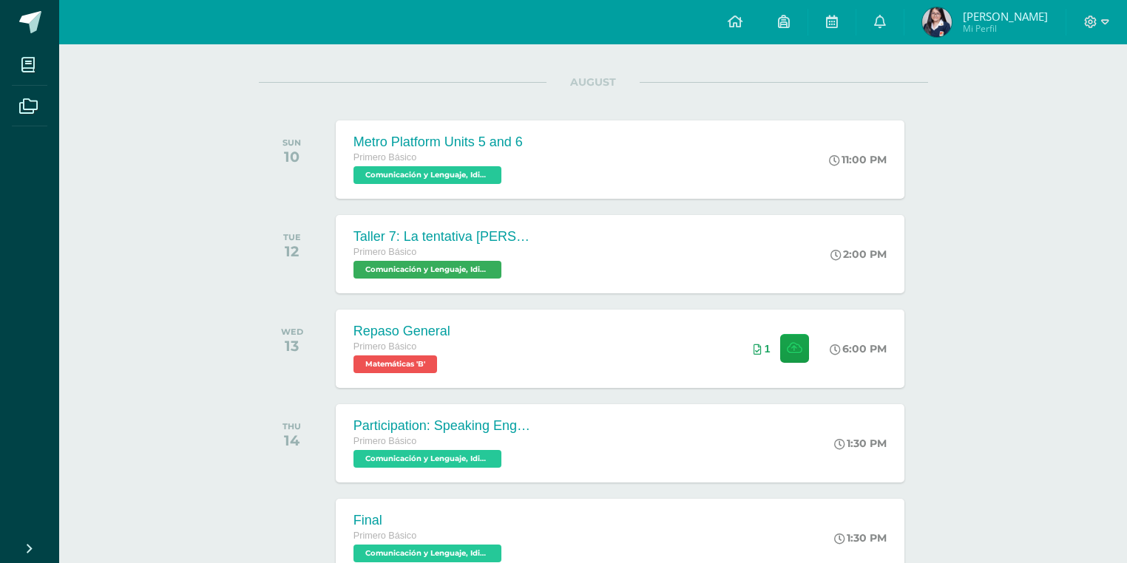
scroll to position [177, 0]
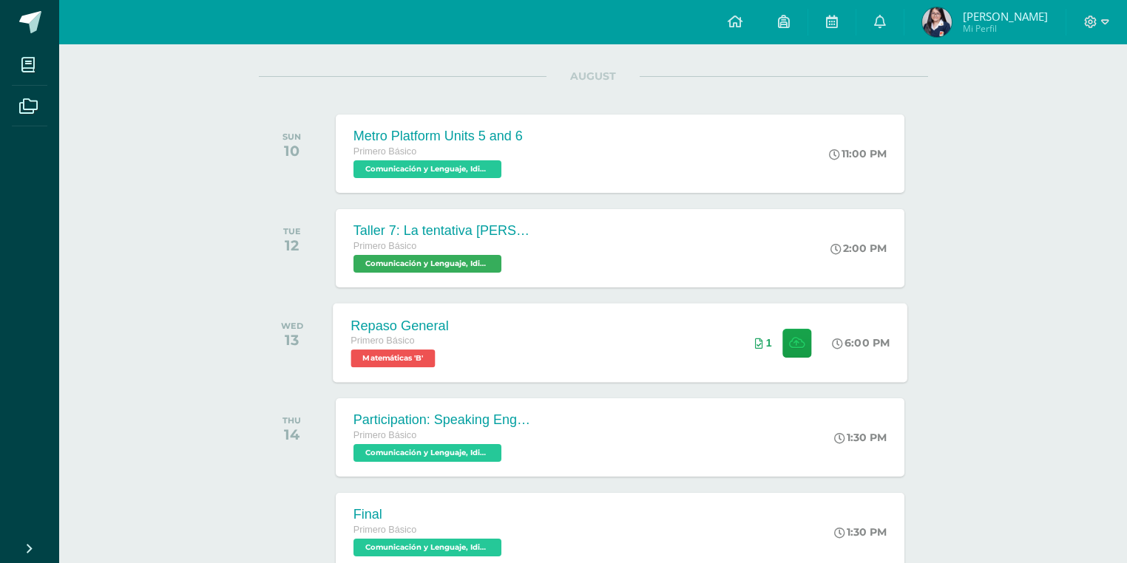
click at [500, 355] on div "Repaso General Primero Básico Matemáticas 'B' 6:00 PM 1 Repaso General Matemáti…" at bounding box center [620, 342] width 574 height 79
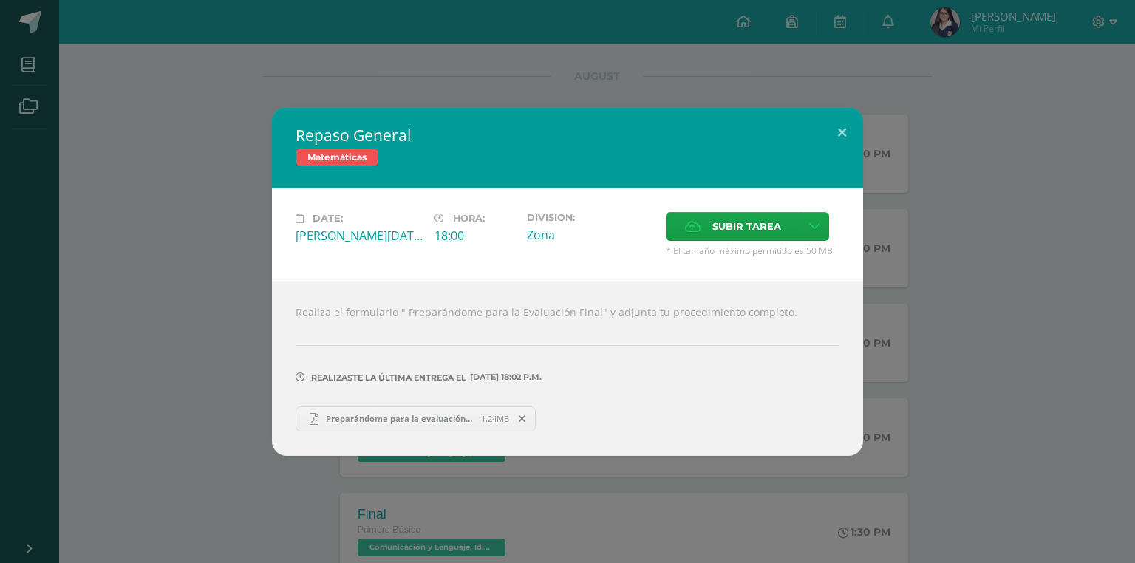
click at [346, 429] on link "Preparándome para la evaluación final - Emma Monterroso (1).pdf 1.24MB" at bounding box center [416, 419] width 240 height 25
click at [145, 151] on div "Repaso General Matemáticas Date: Wednesday 13 de August Hora: 18:00 Division: Z…" at bounding box center [568, 281] width 1124 height 348
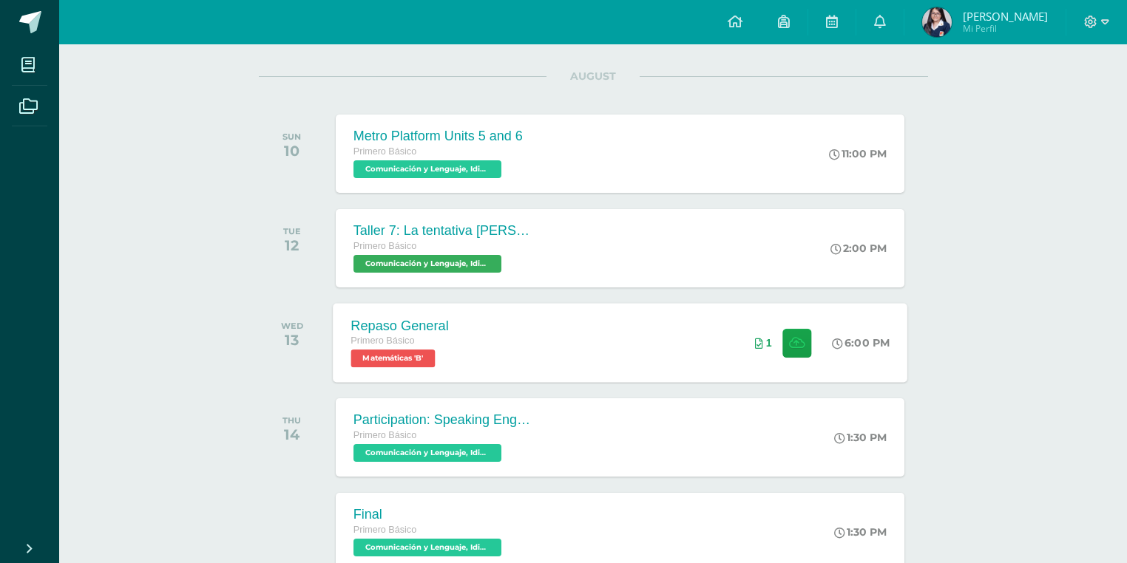
scroll to position [355, 0]
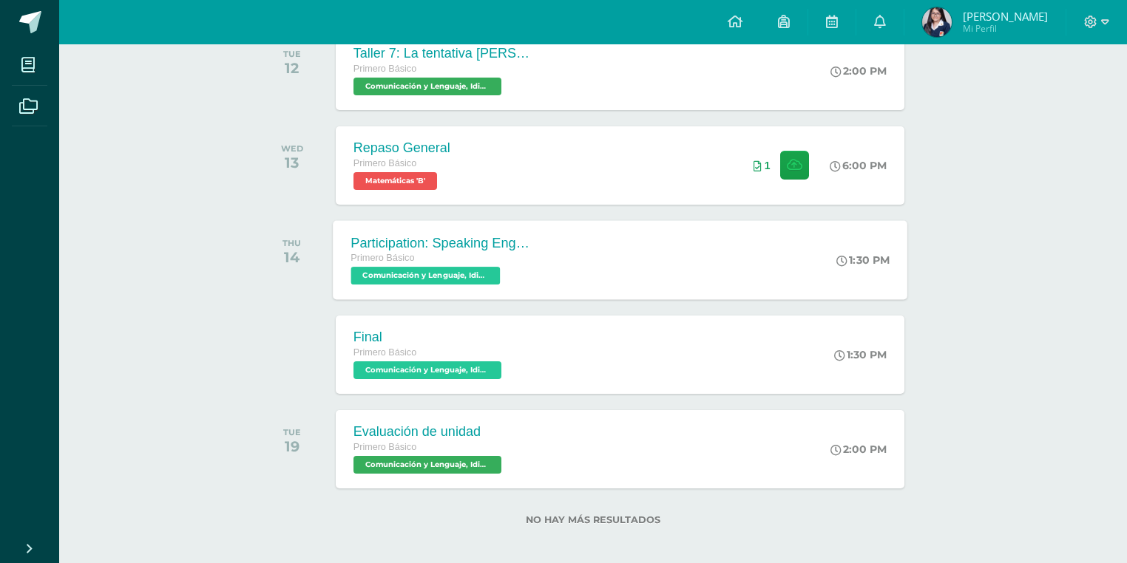
click at [560, 269] on div "Participation: Speaking English Primero Básico Comunicación y Lenguaje, Idioma …" at bounding box center [620, 259] width 574 height 79
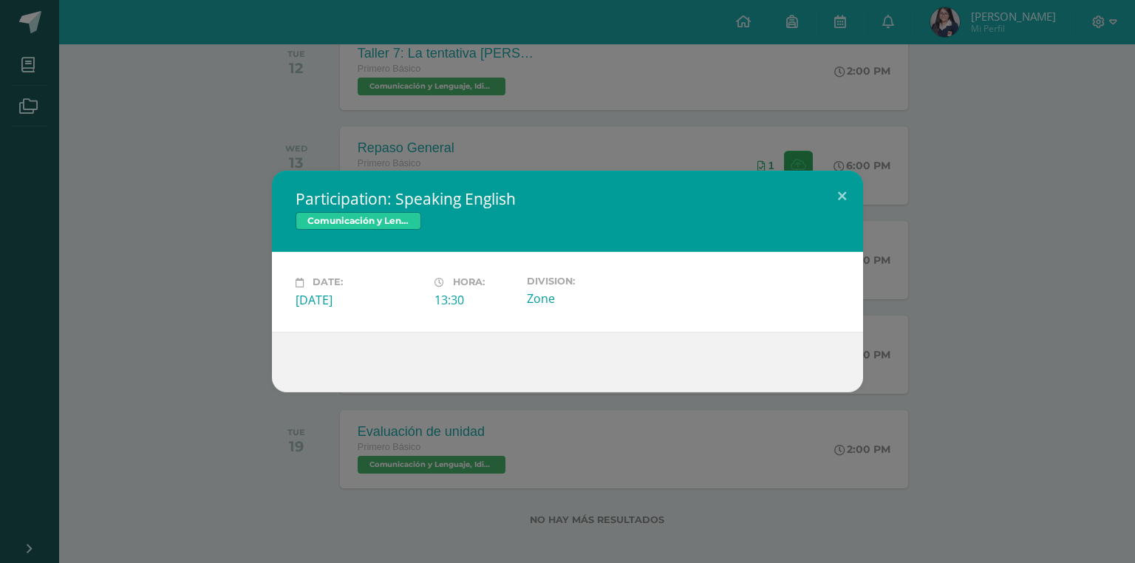
click at [131, 361] on div "Participation: Speaking English Comunicación y Lenguaje, Idioma Extranjero Ingl…" at bounding box center [568, 281] width 1124 height 221
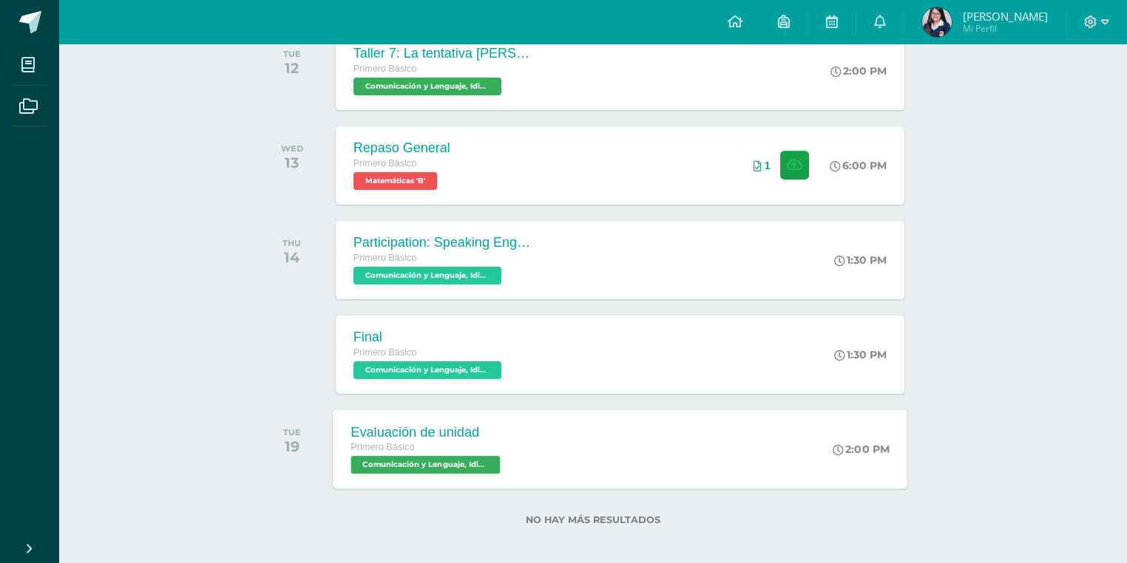
scroll to position [118, 0]
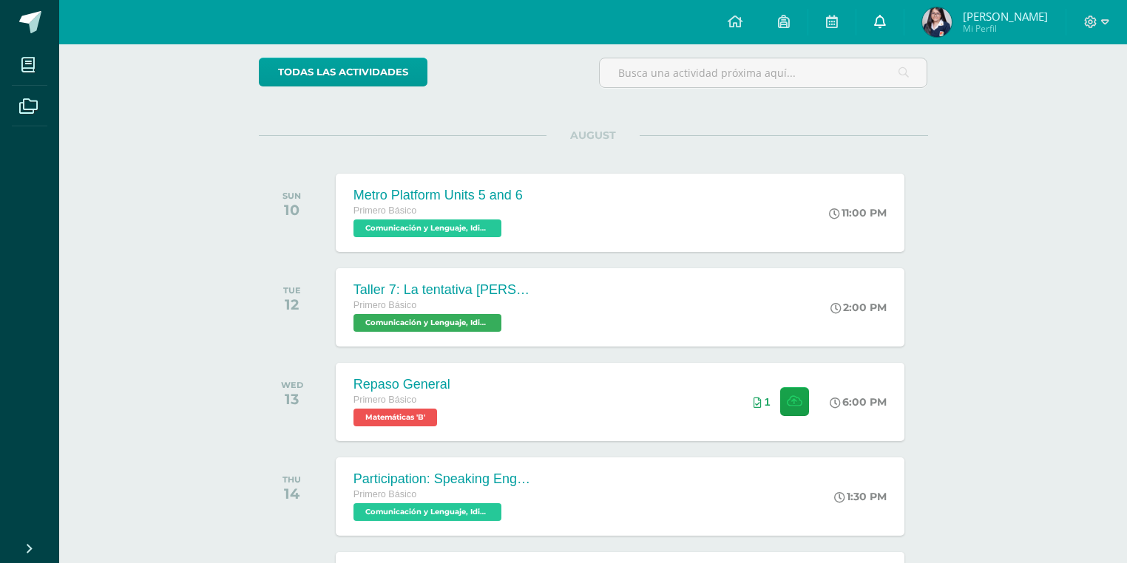
click at [887, 34] on link at bounding box center [879, 22] width 47 height 44
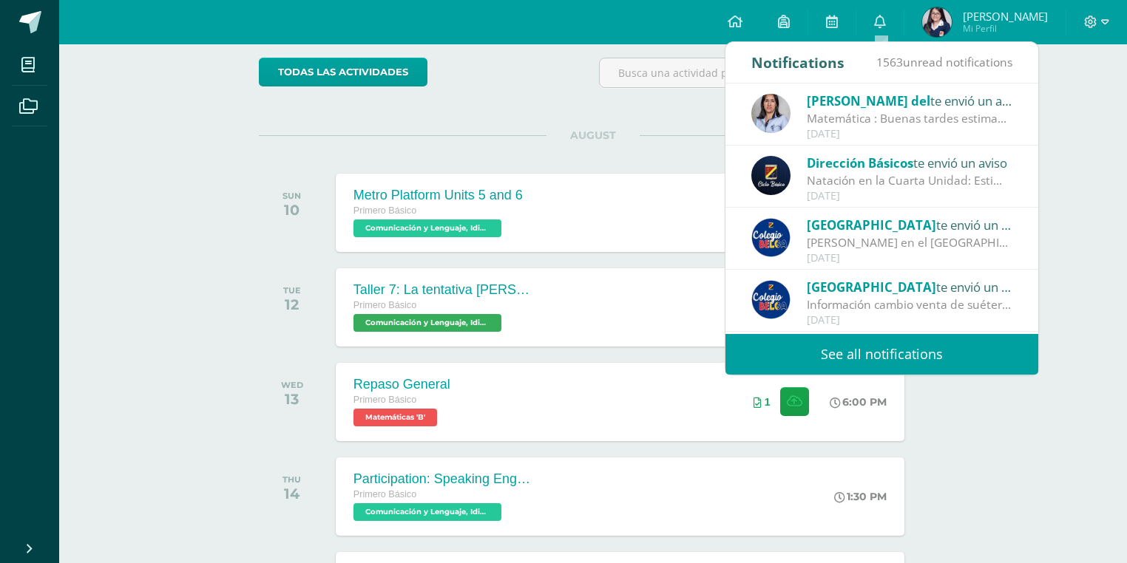
click at [843, 105] on span "[PERSON_NAME] del" at bounding box center [867, 100] width 123 height 17
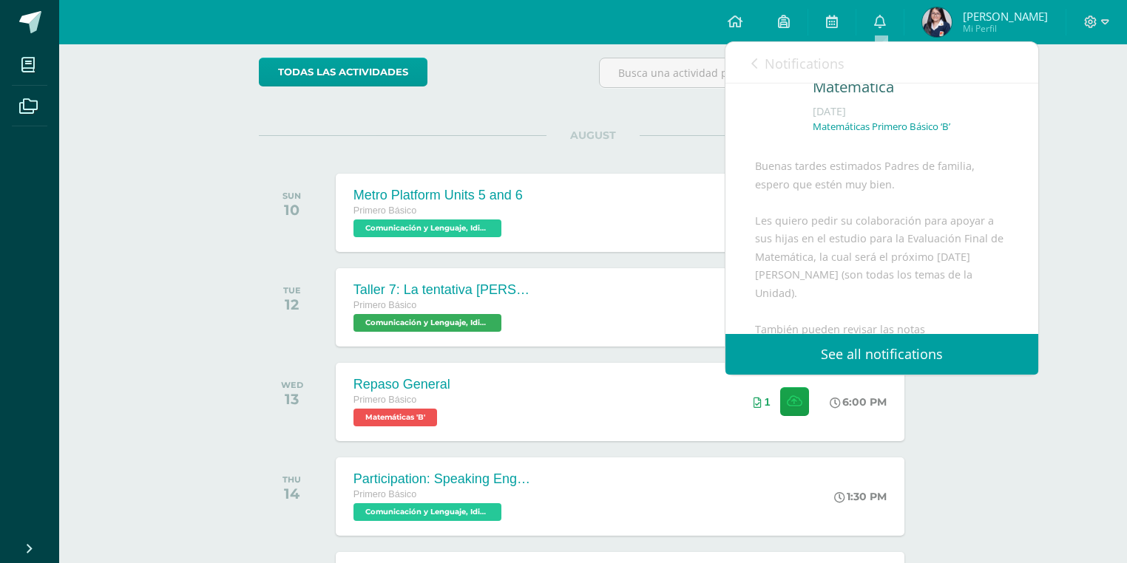
scroll to position [295, 0]
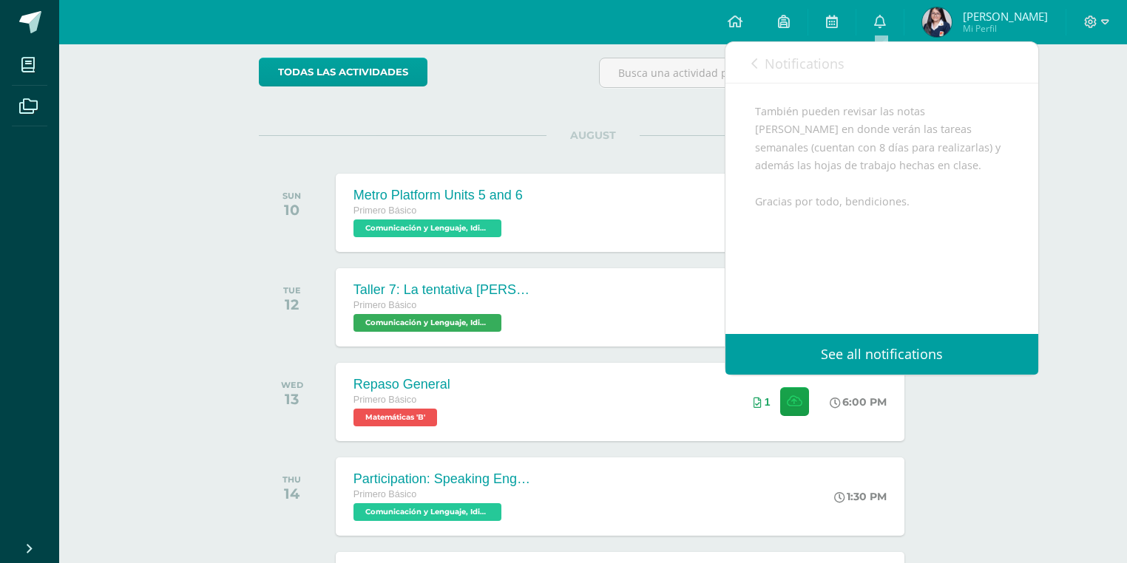
click at [774, 61] on span "Notifications" at bounding box center [804, 64] width 80 height 18
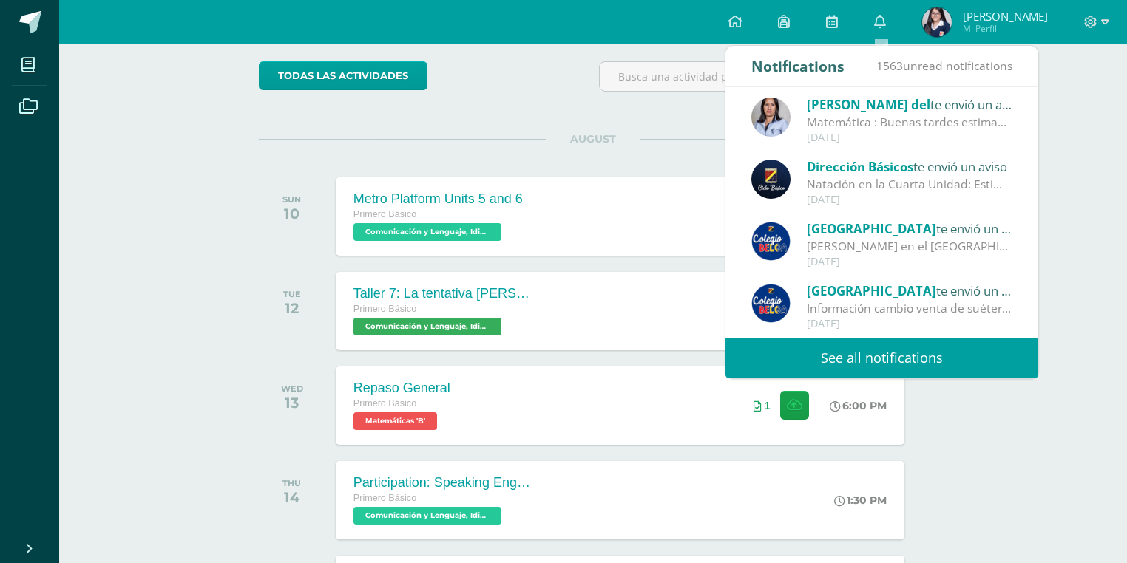
scroll to position [0, 0]
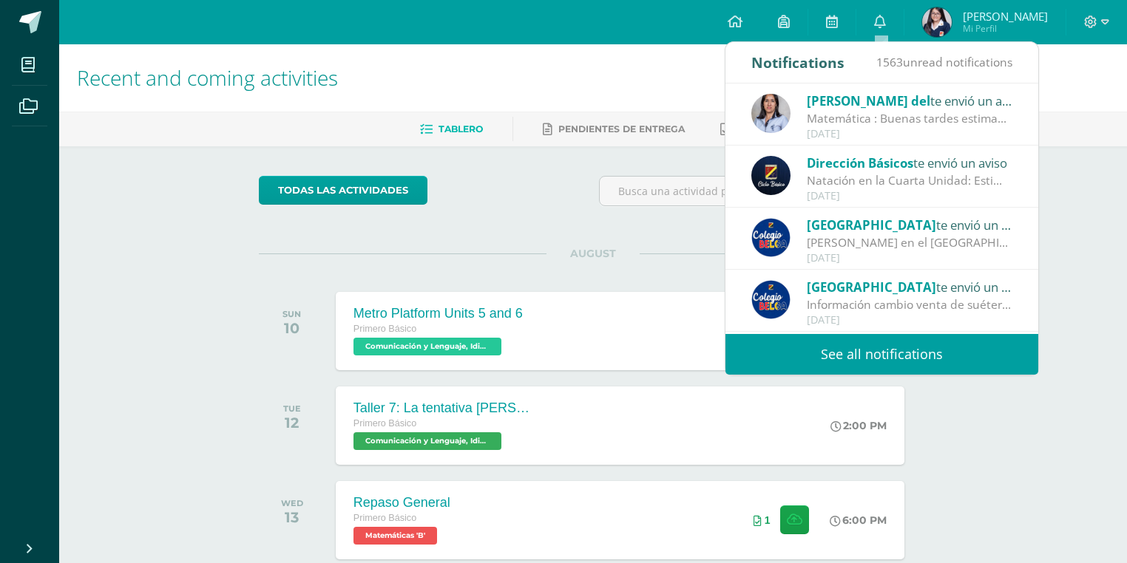
click at [920, 69] on span "1563 unread notifications" at bounding box center [944, 62] width 136 height 16
click at [925, 61] on span "1563 unread notifications" at bounding box center [944, 62] width 136 height 16
click at [834, 366] on link "See all notifications" at bounding box center [881, 354] width 313 height 41
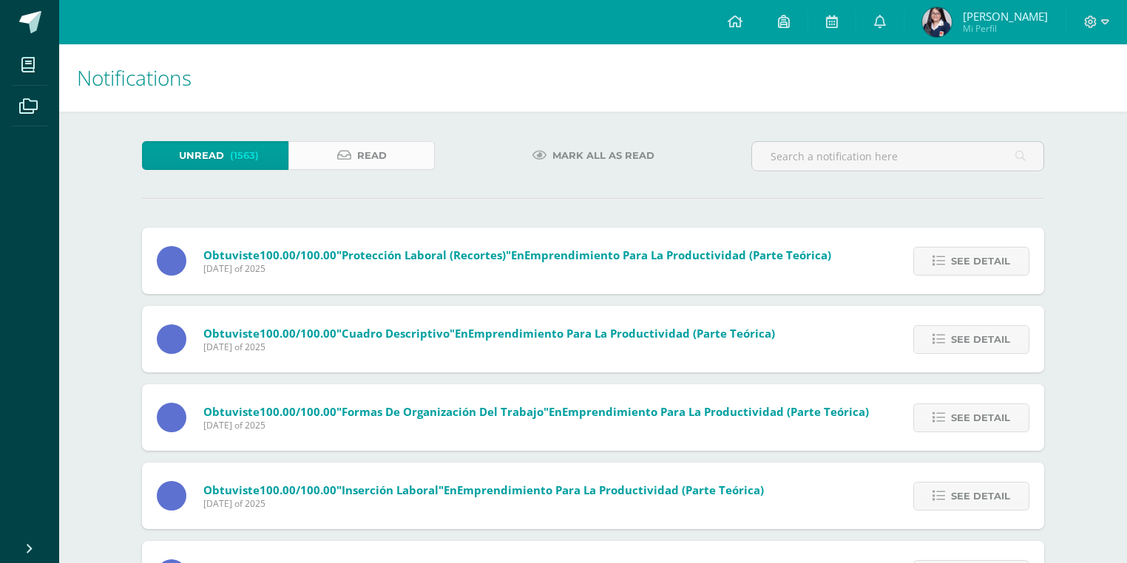
click at [384, 161] on span "Read" at bounding box center [372, 155] width 30 height 27
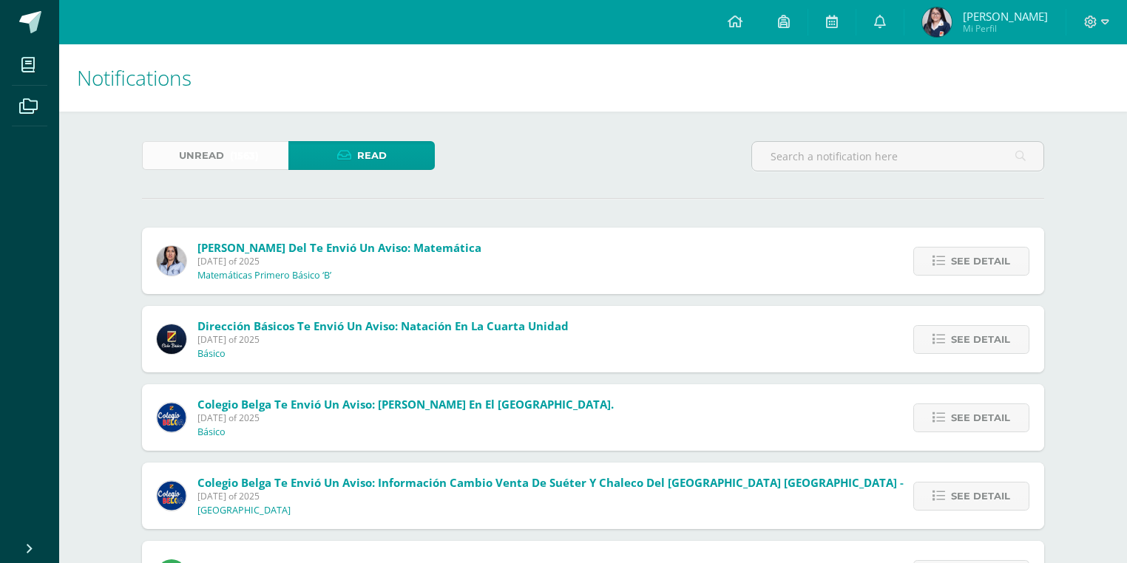
click at [260, 157] on link "Unread (1563)" at bounding box center [215, 155] width 146 height 29
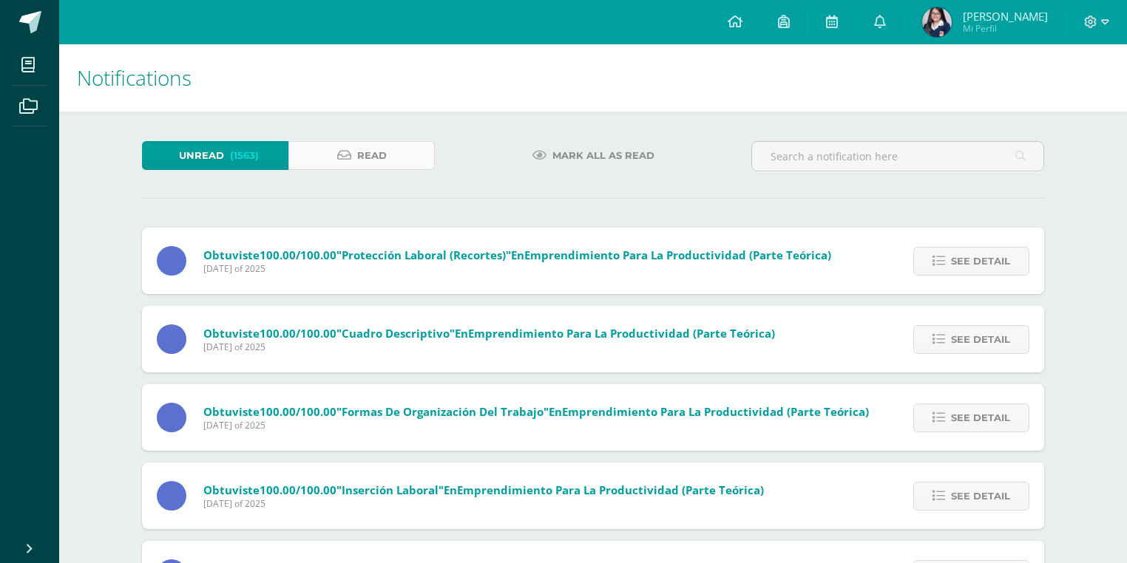
click at [322, 148] on link "Read" at bounding box center [361, 155] width 146 height 29
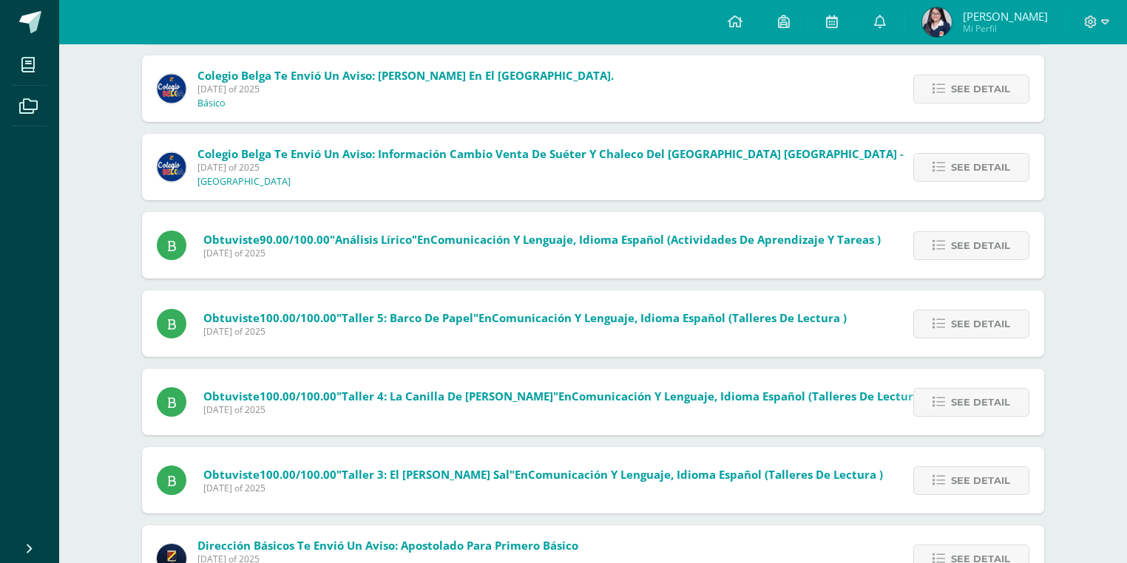
scroll to position [625, 0]
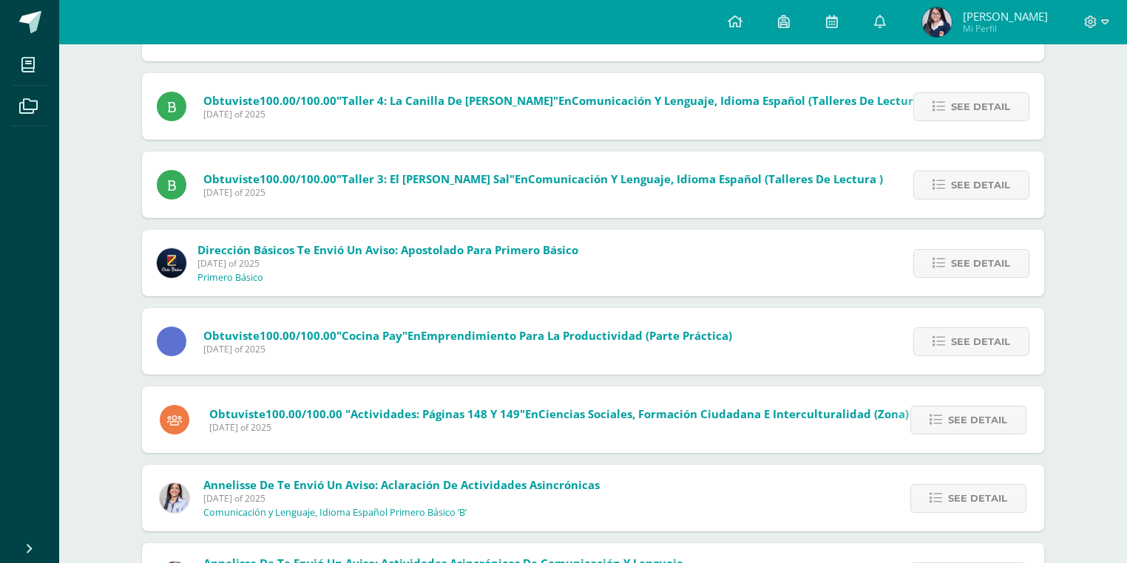
click at [431, 486] on span "Annelisse De te envió un aviso: Aclaración de actividades asincrónicas" at bounding box center [401, 485] width 396 height 15
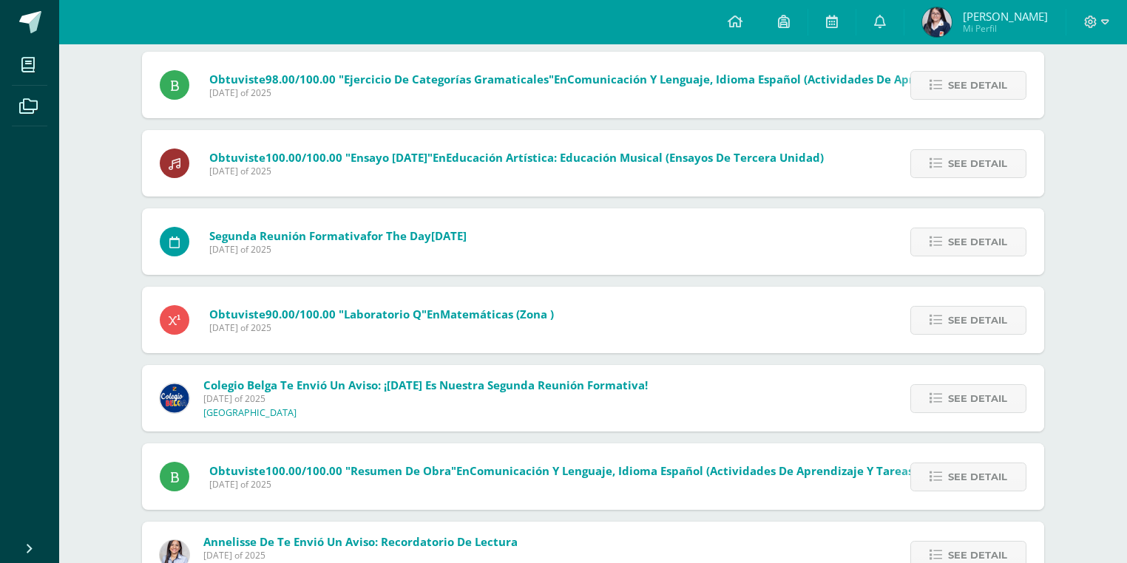
scroll to position [4099, 0]
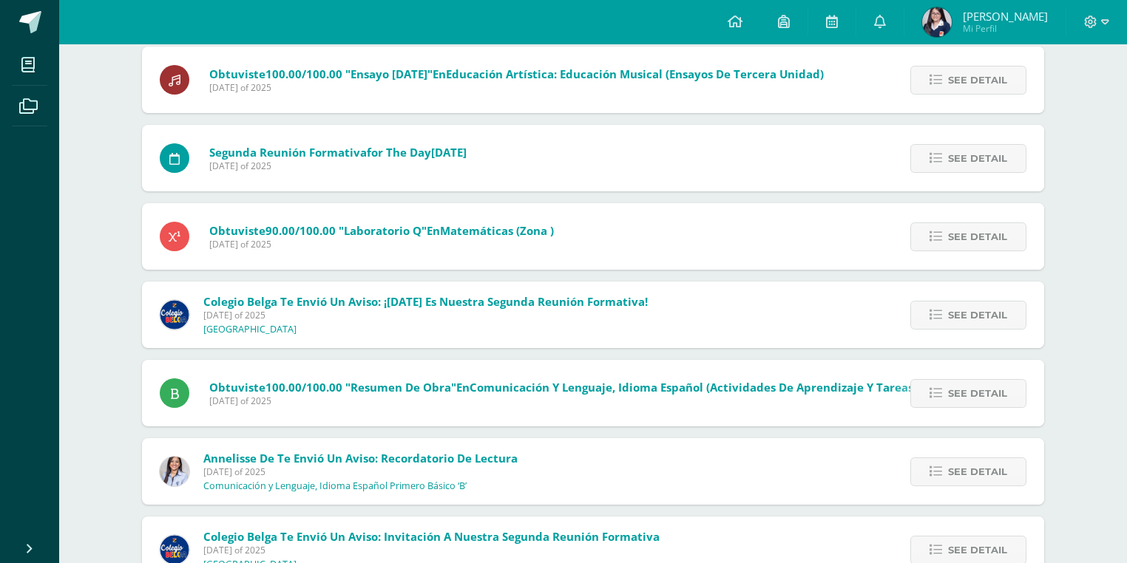
click at [364, 458] on span "Annelisse De te envió un aviso: Recordatorio de lectura" at bounding box center [360, 458] width 314 height 15
click at [1010, 476] on link "See detail" at bounding box center [968, 472] width 116 height 29
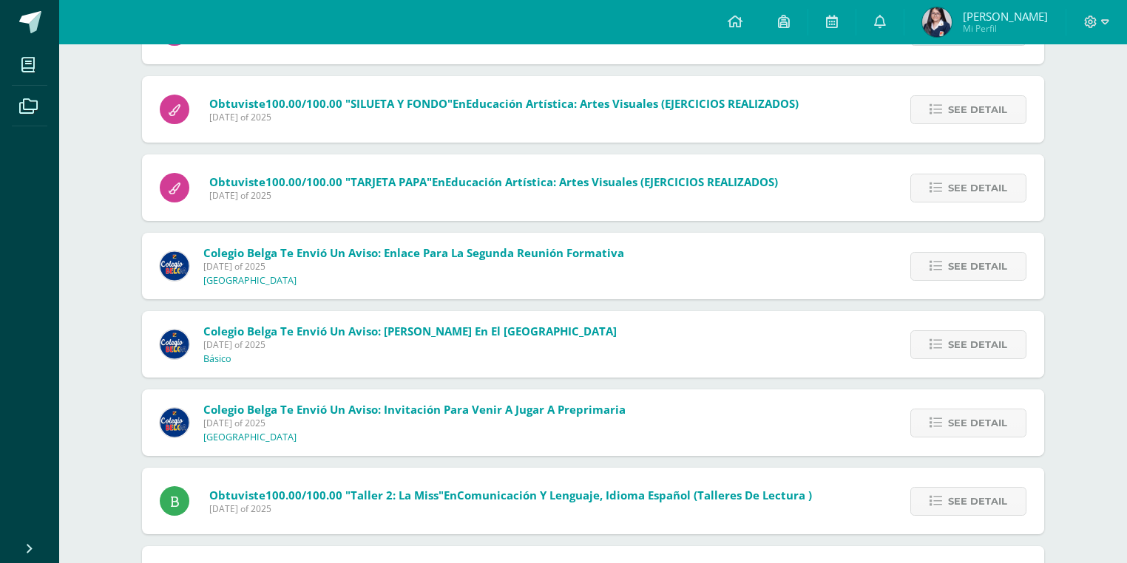
scroll to position [3212, 0]
